Goal: Transaction & Acquisition: Purchase product/service

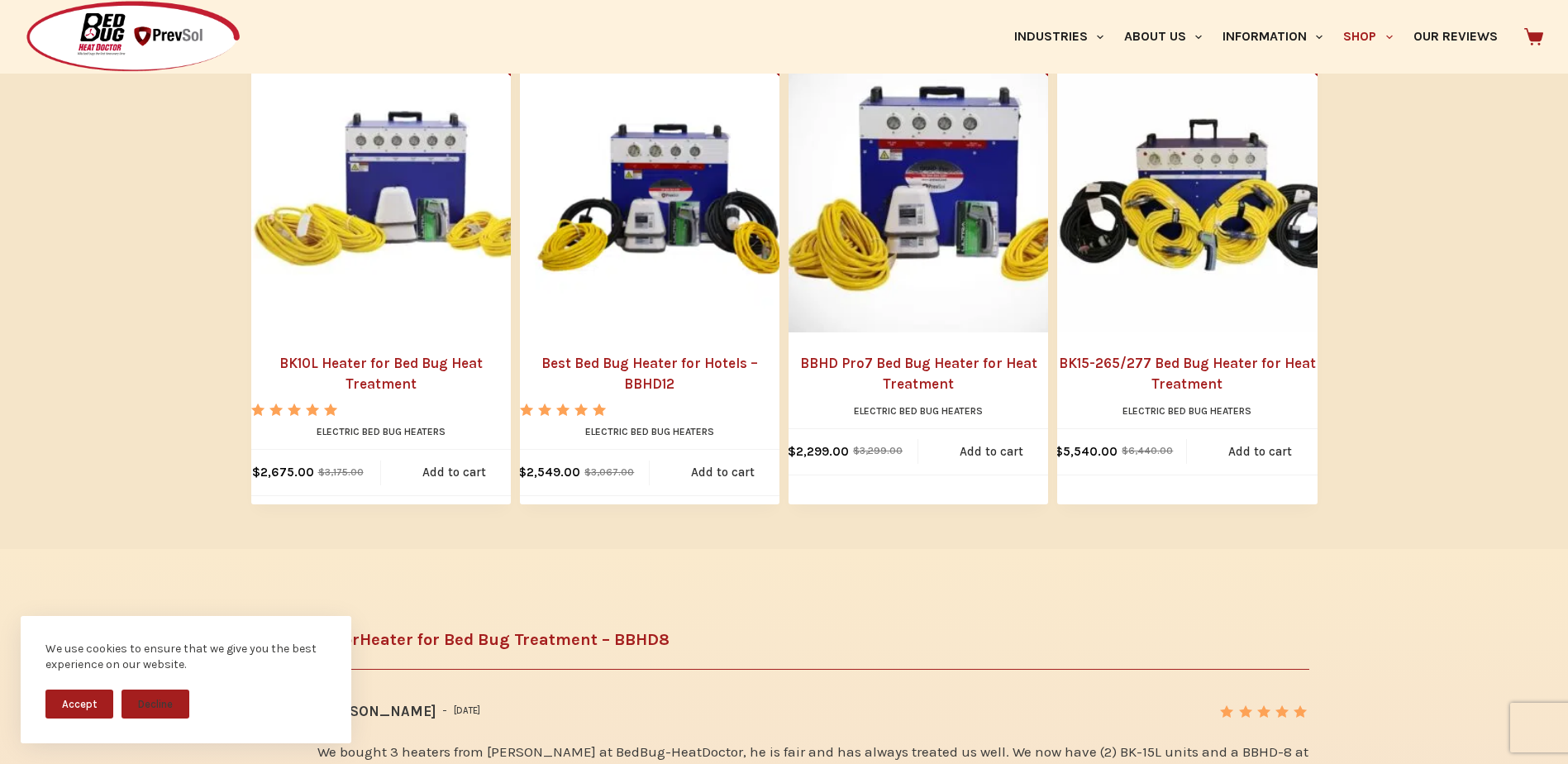
scroll to position [1985, 0]
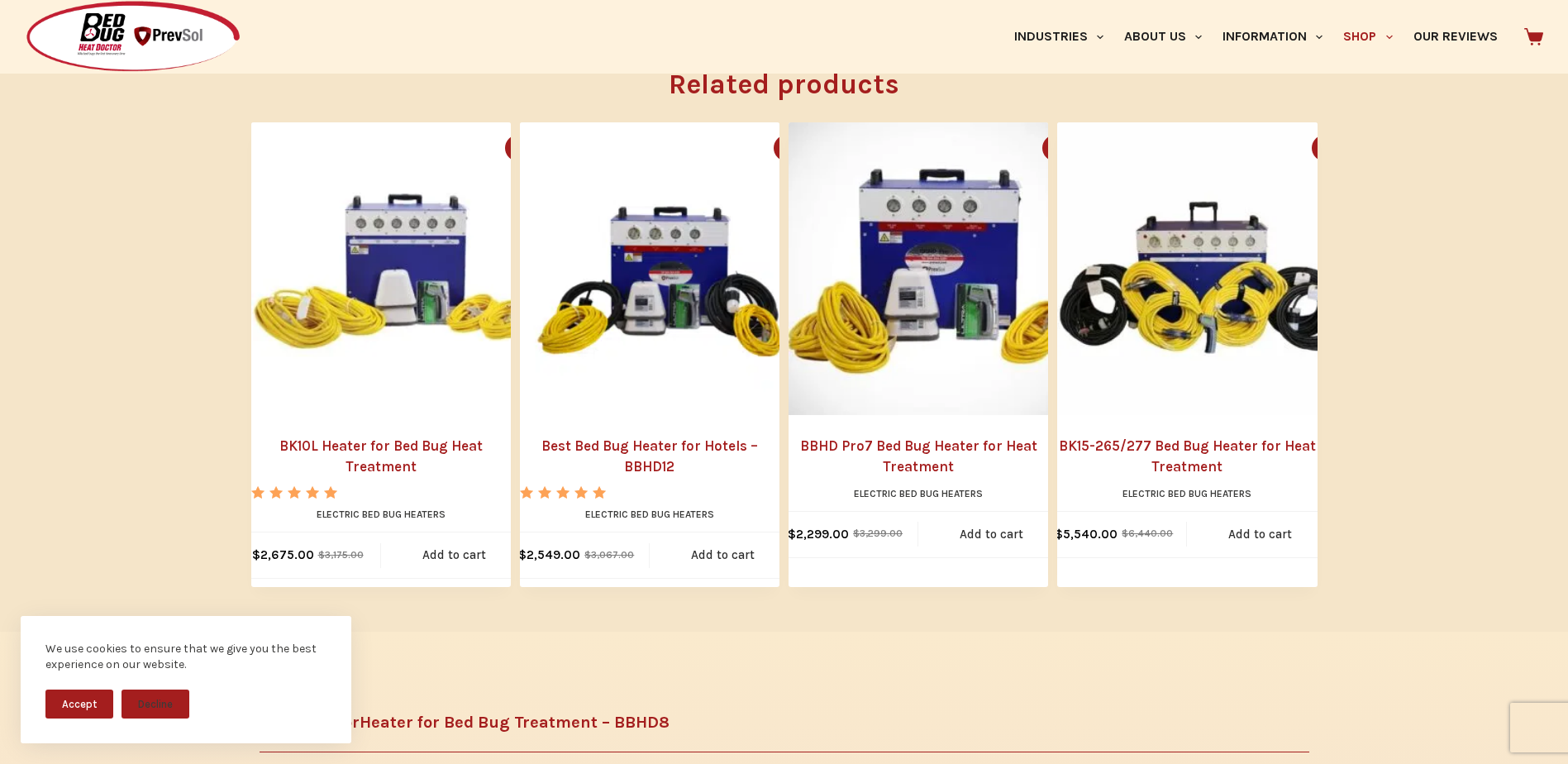
click at [378, 436] on link "BK10L Heater for Bed Bug Heat Treatment" at bounding box center [381, 457] width 259 height 42
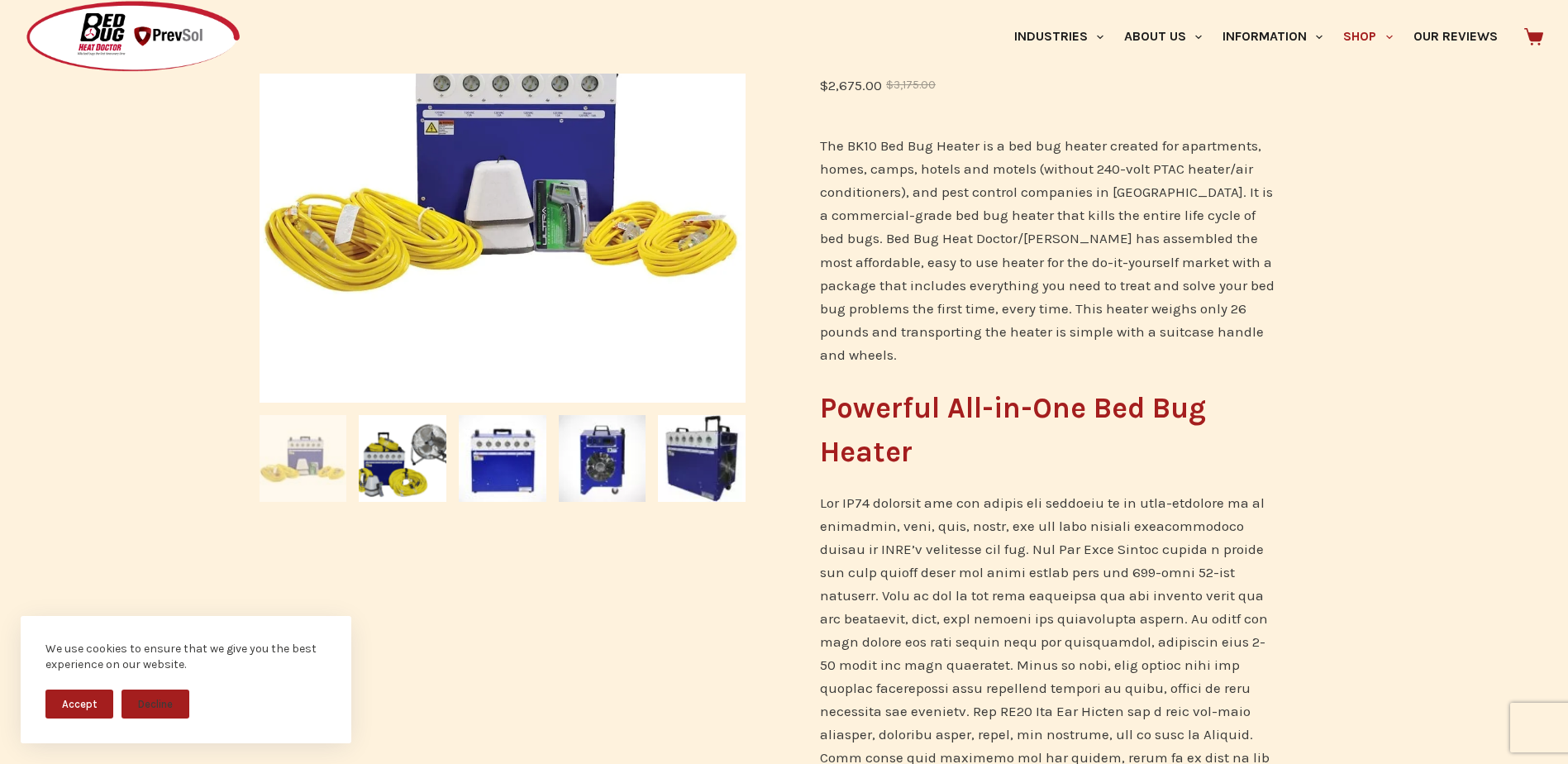
scroll to position [414, 0]
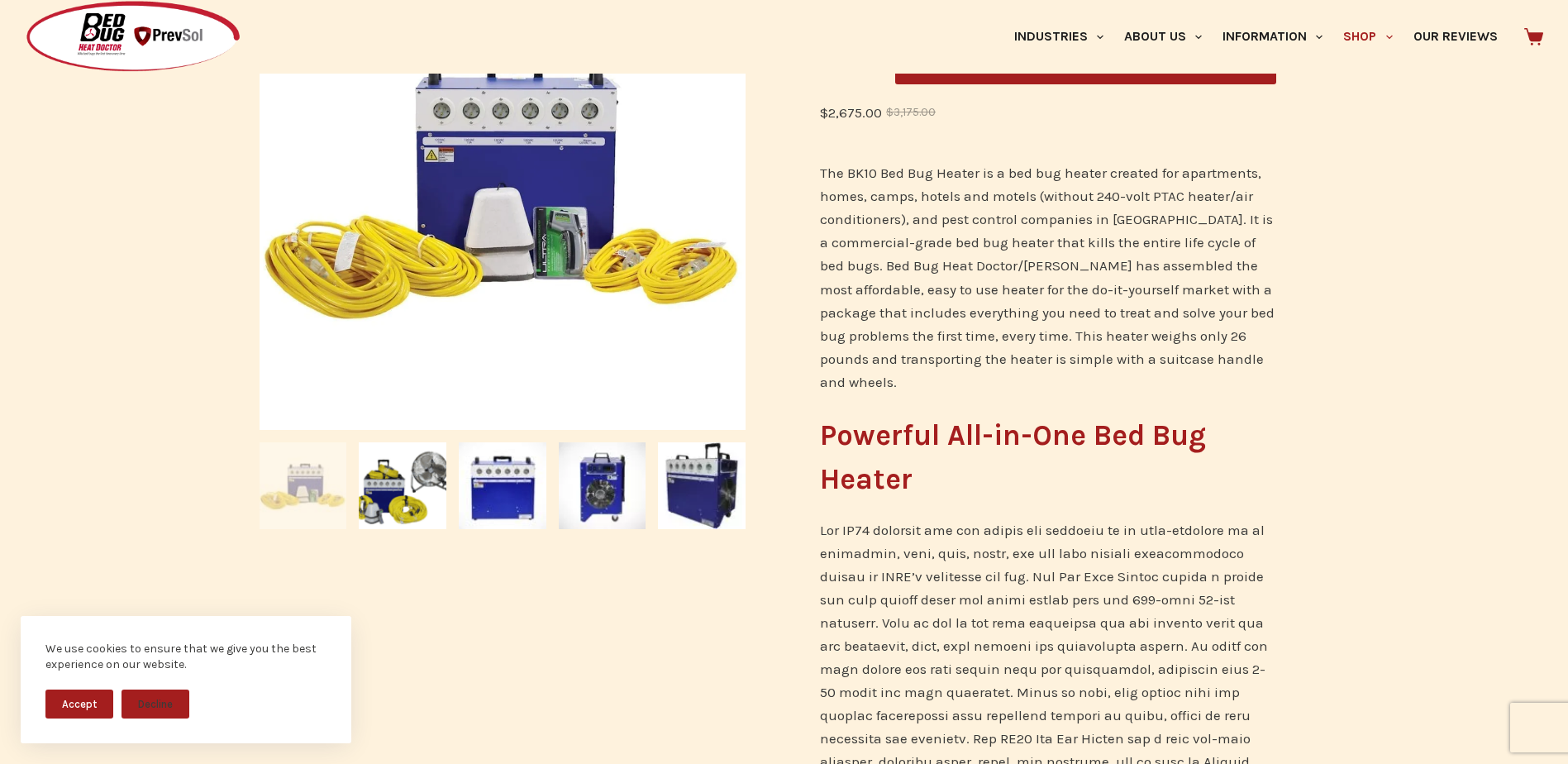
click at [311, 506] on img at bounding box center [303, 486] width 88 height 88
click at [425, 515] on img at bounding box center [403, 486] width 88 height 88
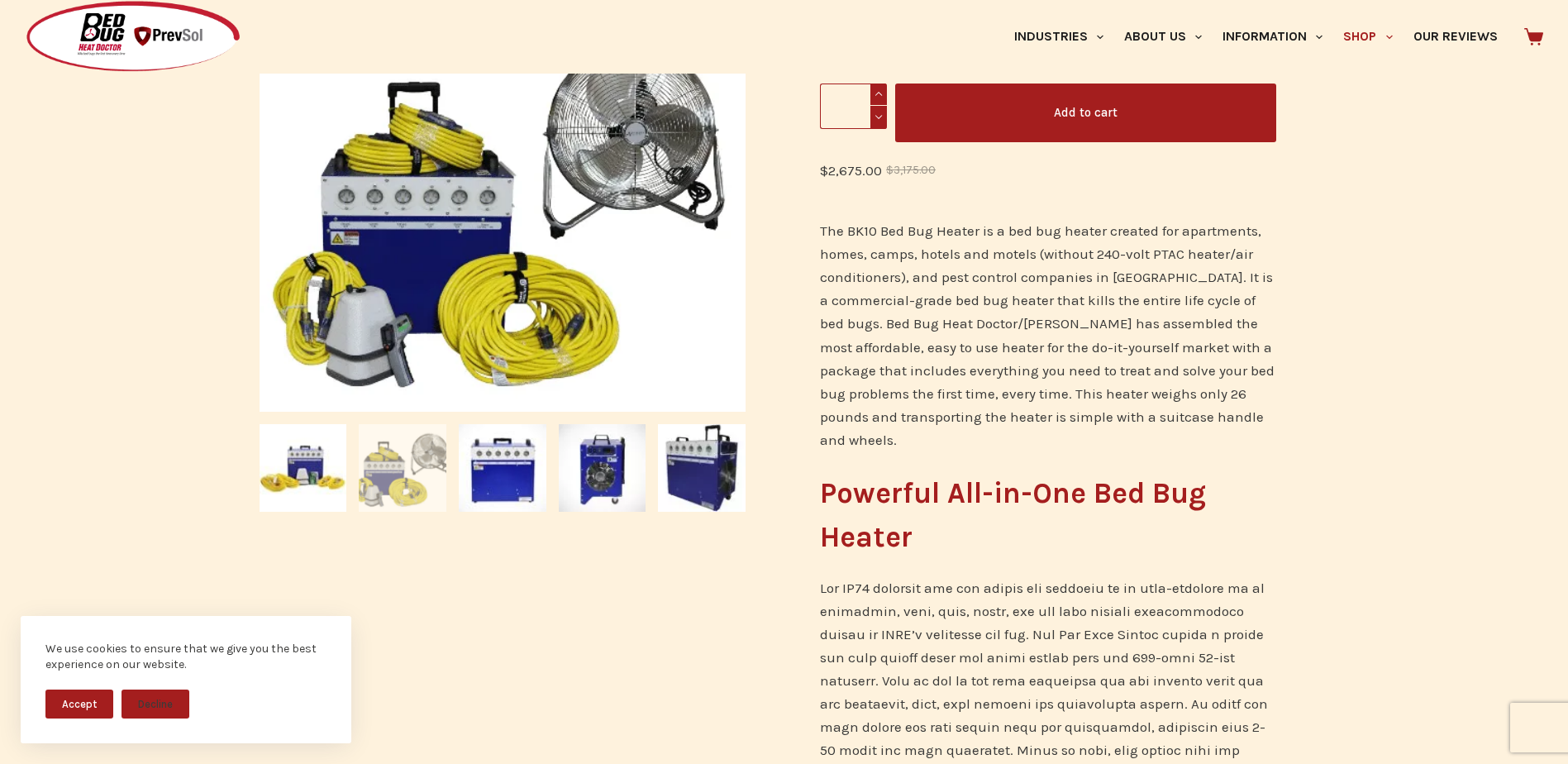
scroll to position [330, 0]
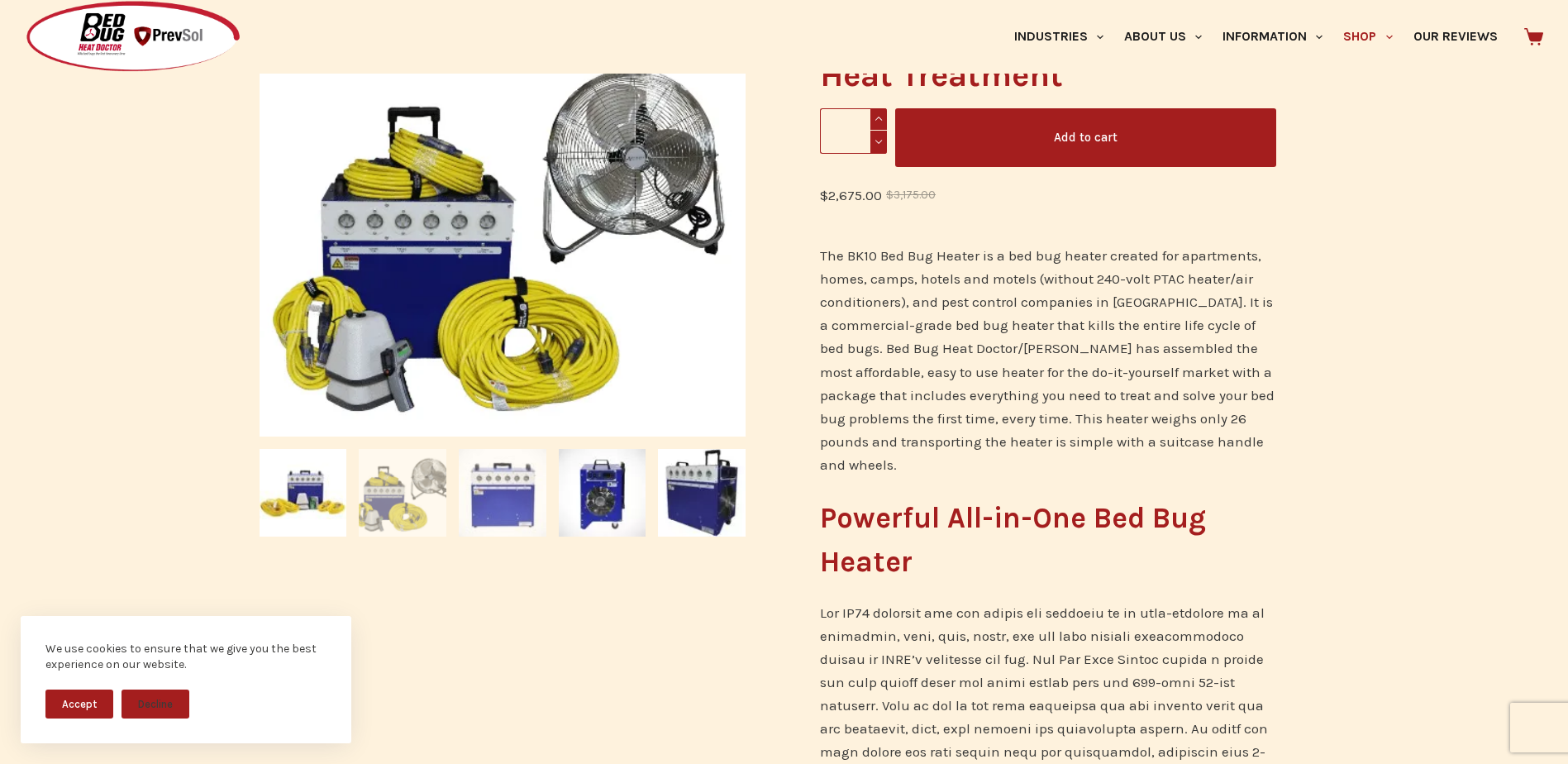
click at [495, 509] on img at bounding box center [503, 493] width 88 height 88
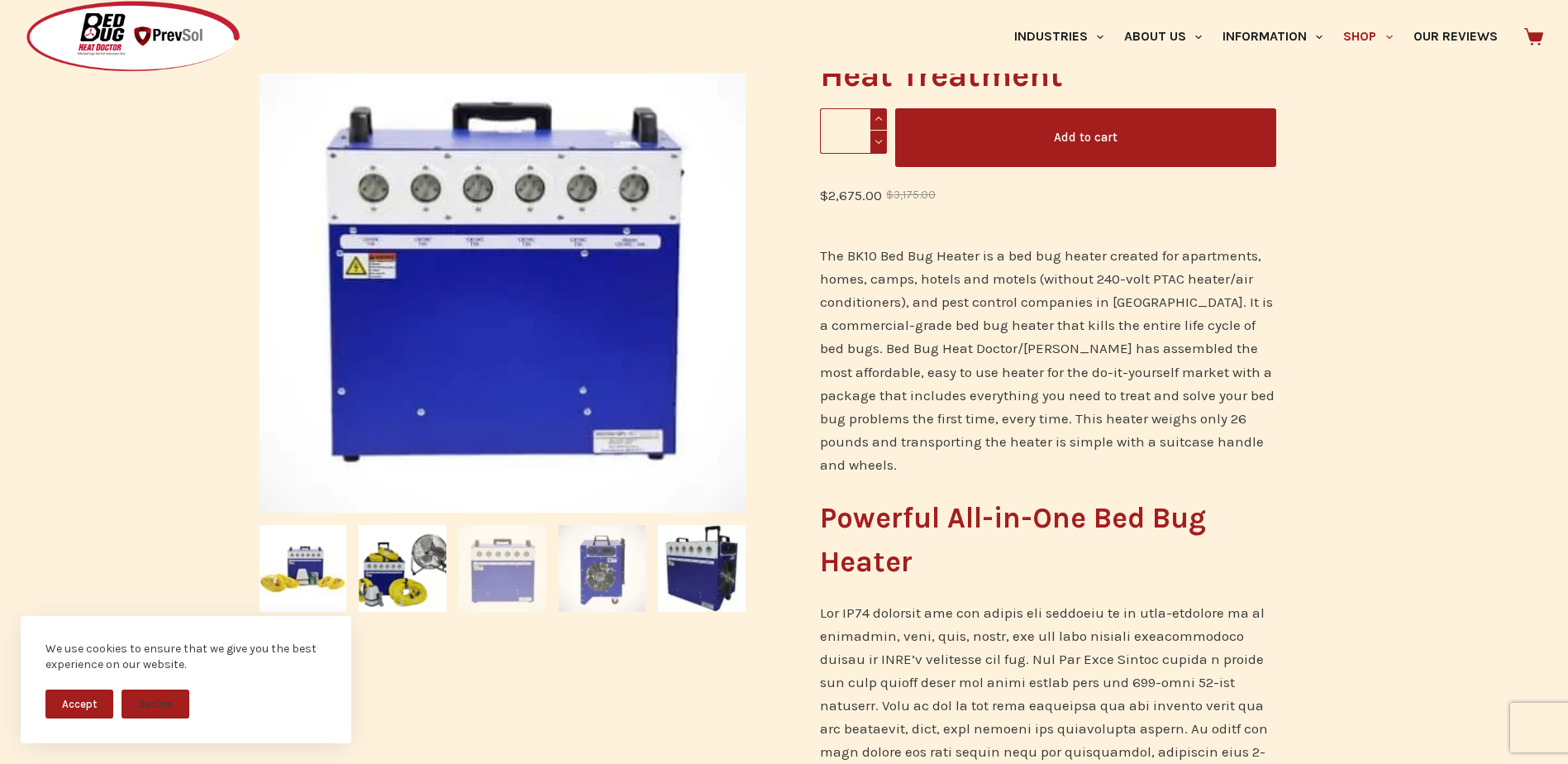
click at [596, 558] on img at bounding box center [602, 569] width 88 height 88
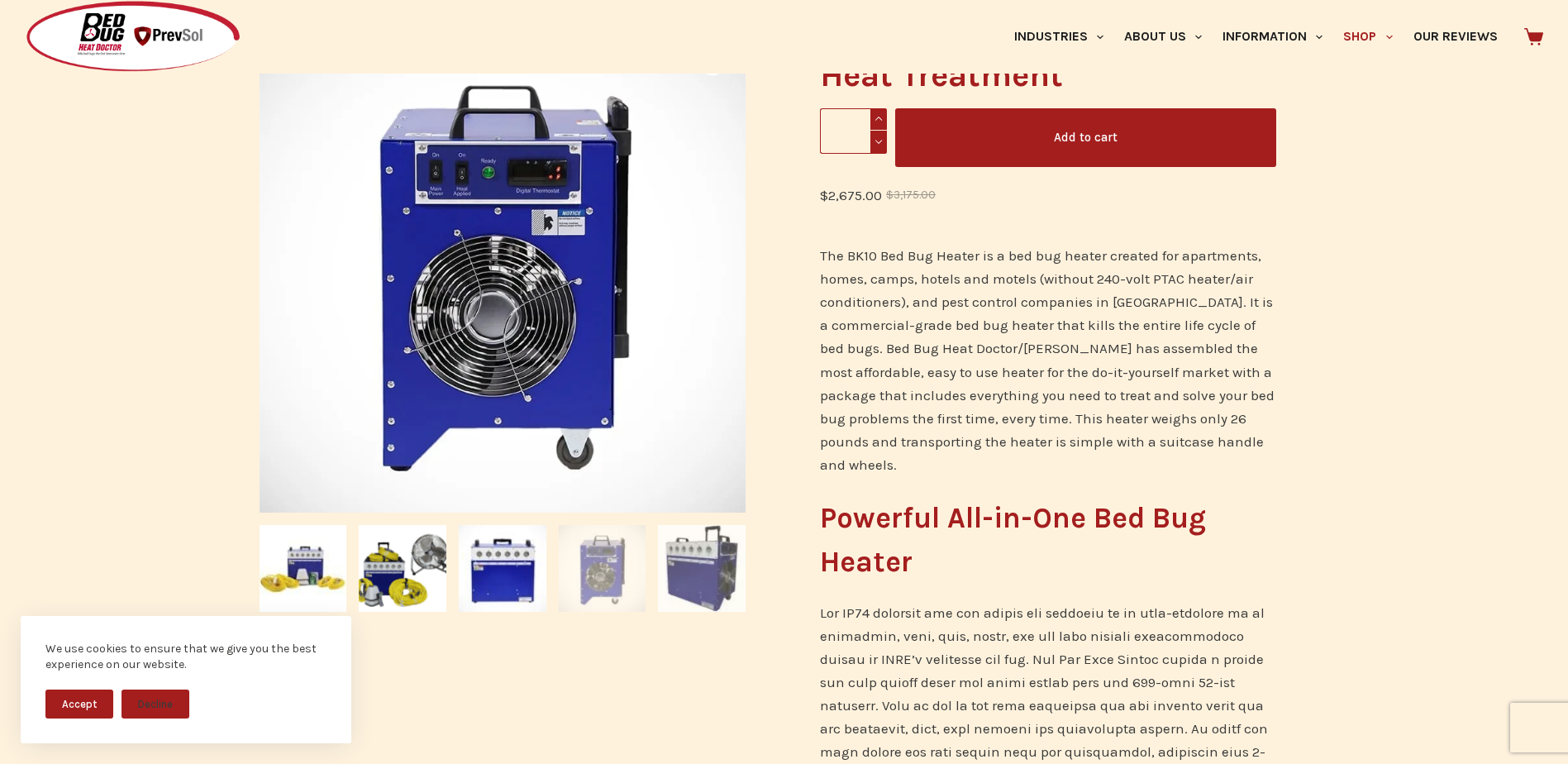
click at [689, 569] on img at bounding box center [702, 569] width 88 height 88
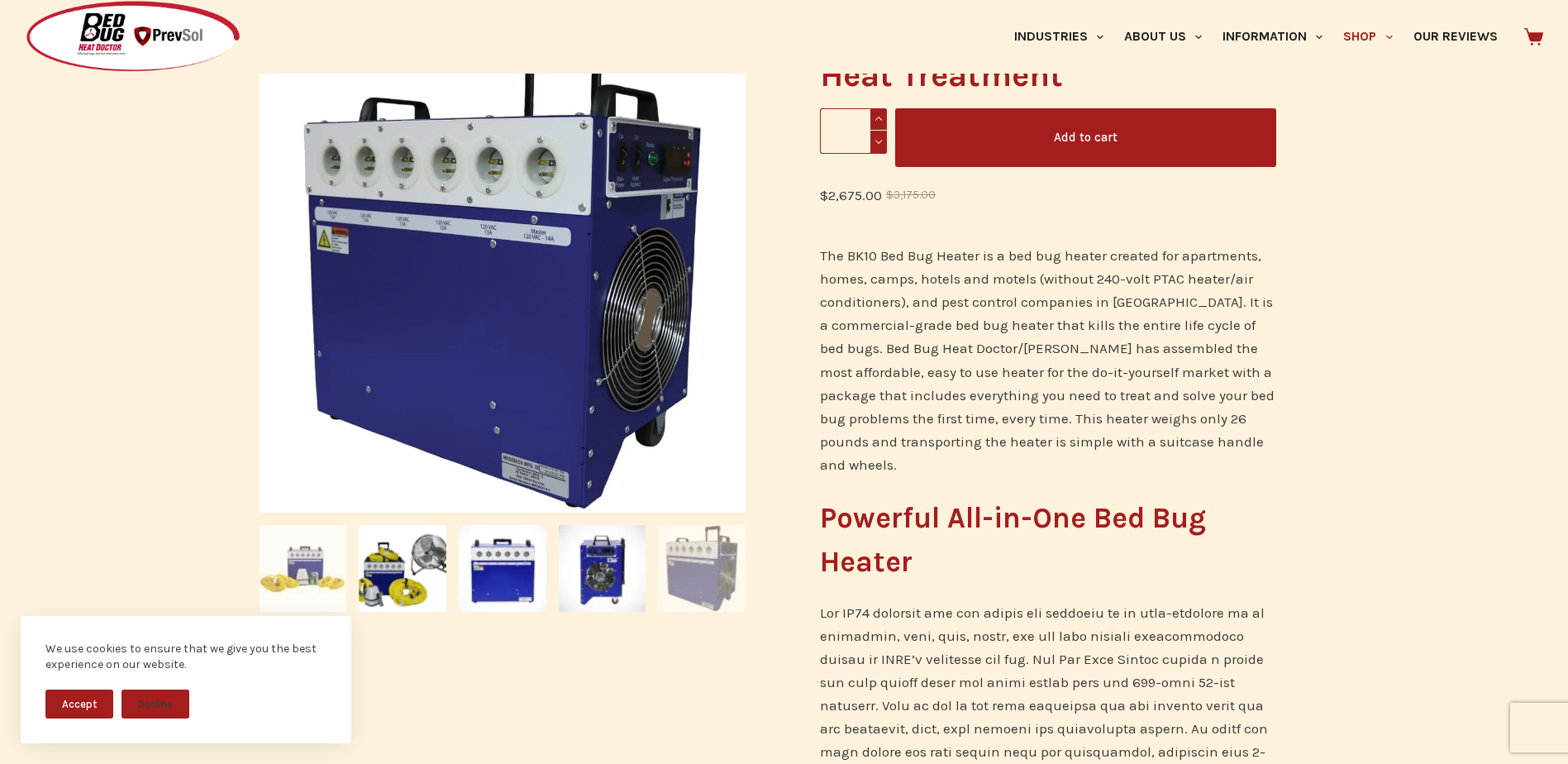
click at [314, 573] on img at bounding box center [303, 569] width 88 height 88
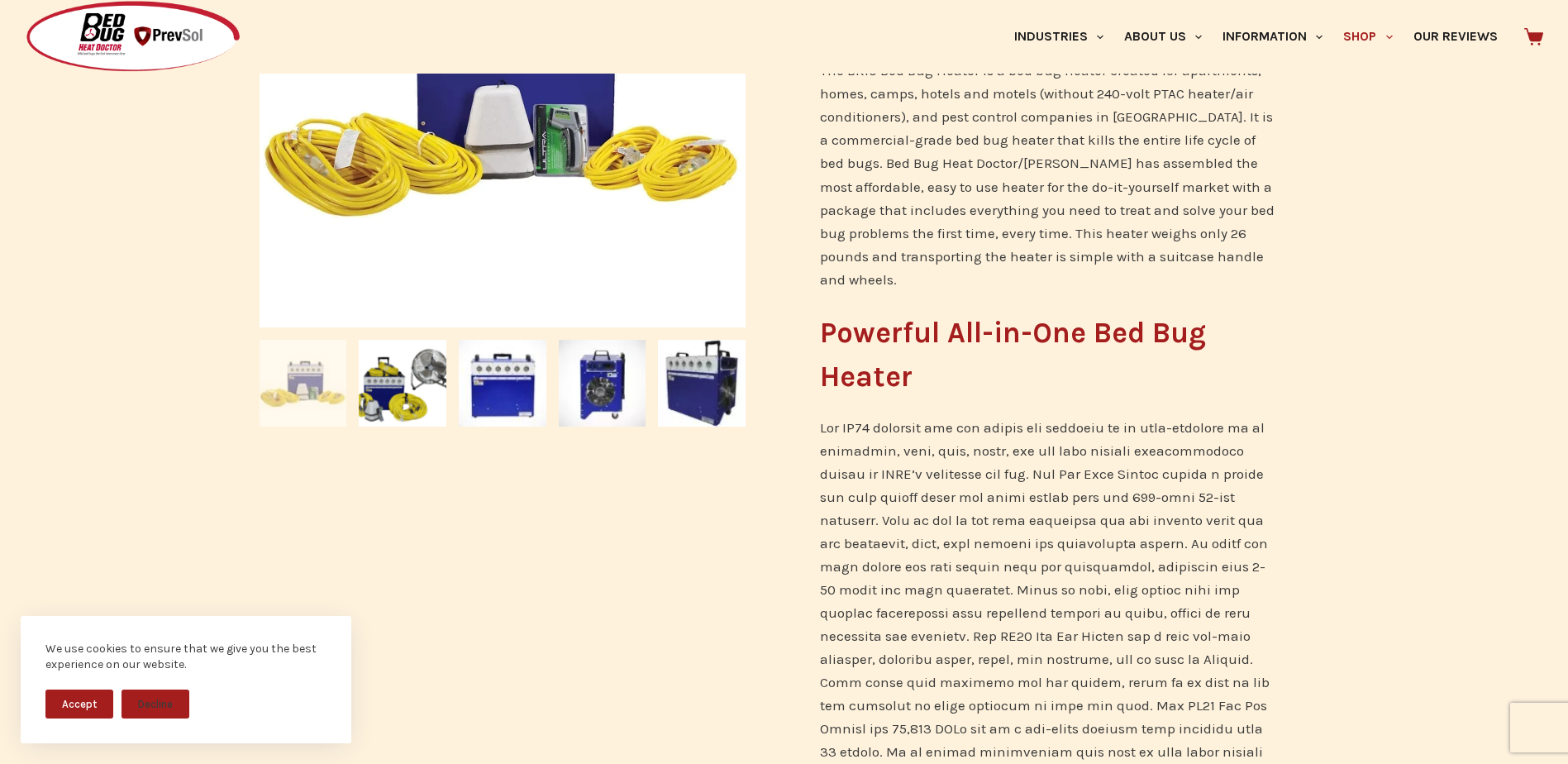
scroll to position [496, 0]
